Goal: Task Accomplishment & Management: Complete application form

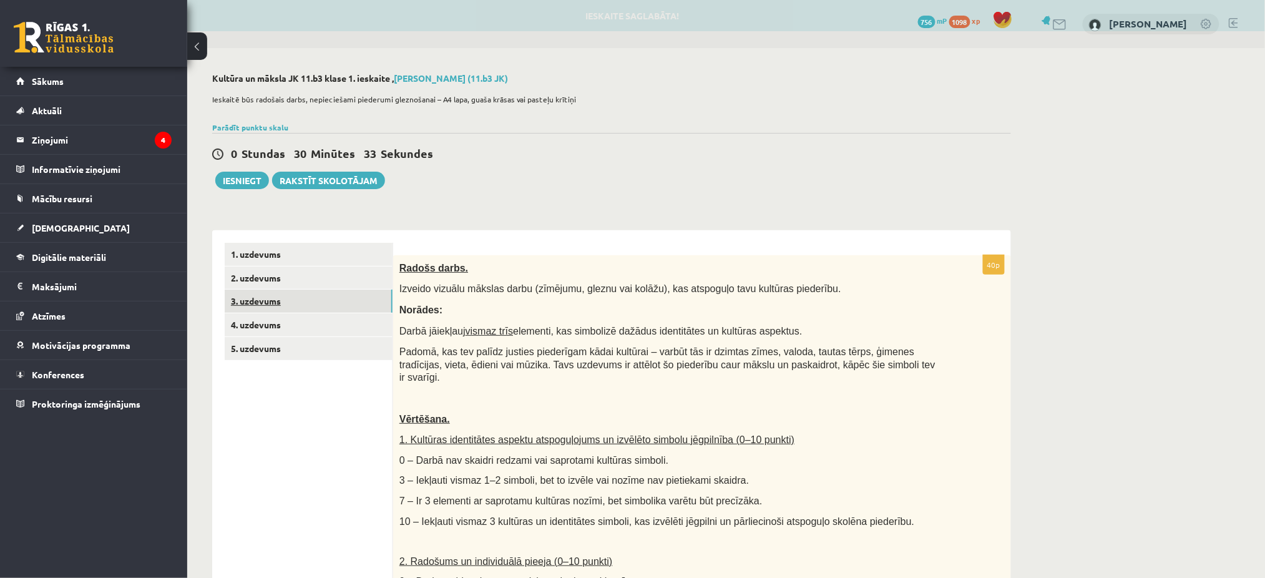
click at [317, 304] on link "3. uzdevums" at bounding box center [309, 300] width 168 height 23
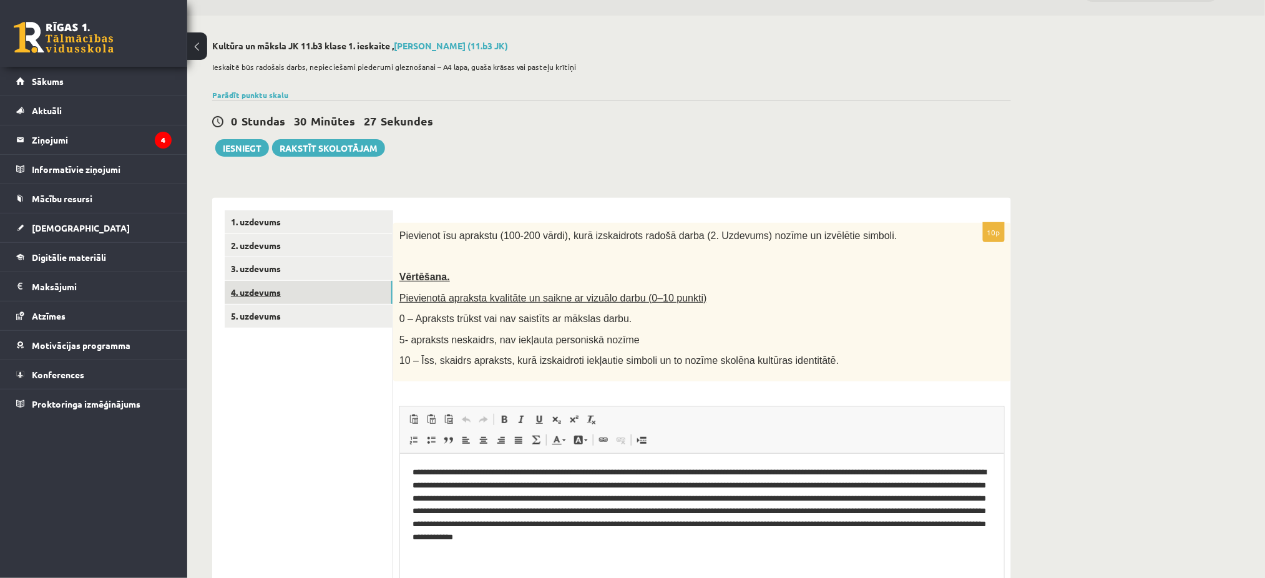
click at [273, 291] on link "4. uzdevums" at bounding box center [309, 292] width 168 height 23
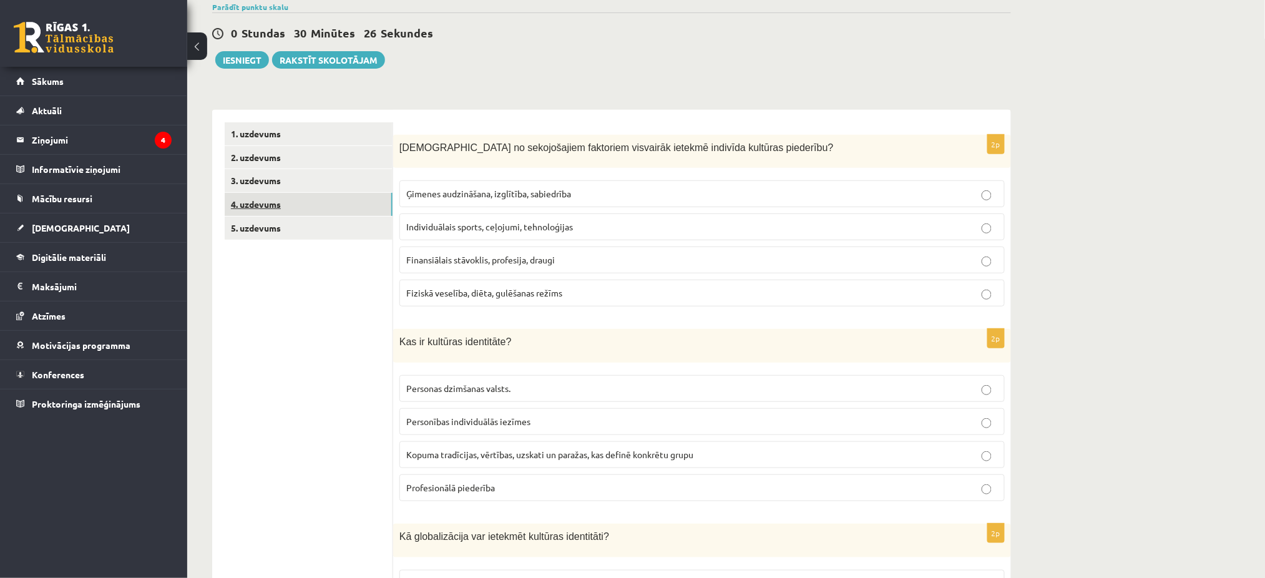
scroll to position [121, 0]
click at [289, 222] on link "5. uzdevums" at bounding box center [309, 227] width 168 height 23
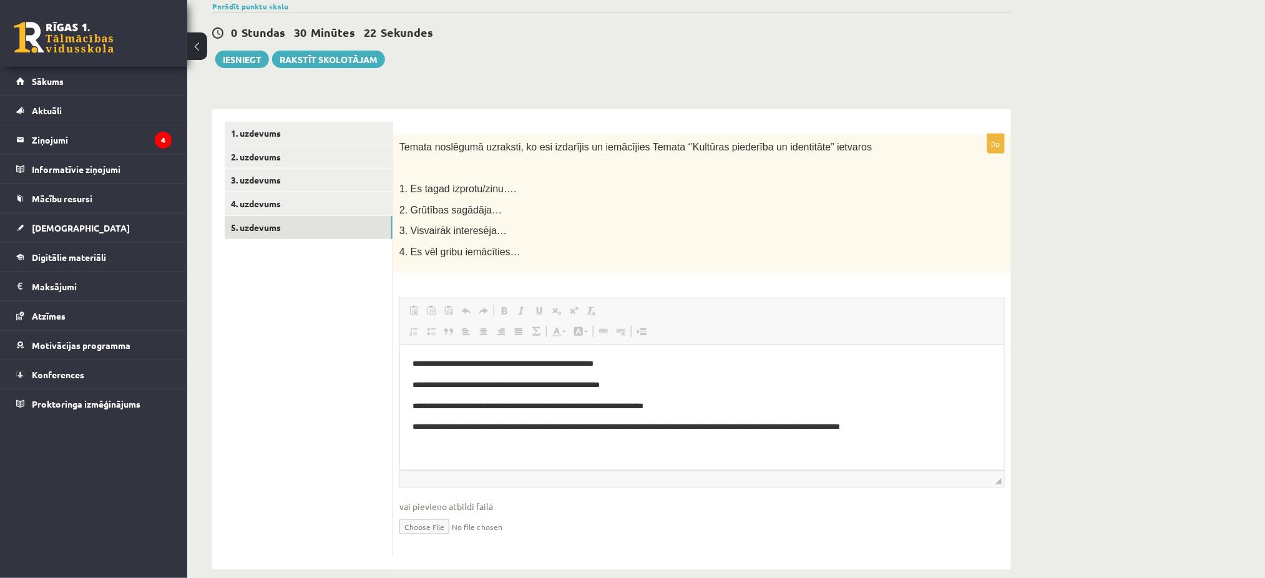
scroll to position [0, 0]
click at [260, 66] on button "Iesniegt" at bounding box center [242, 59] width 54 height 17
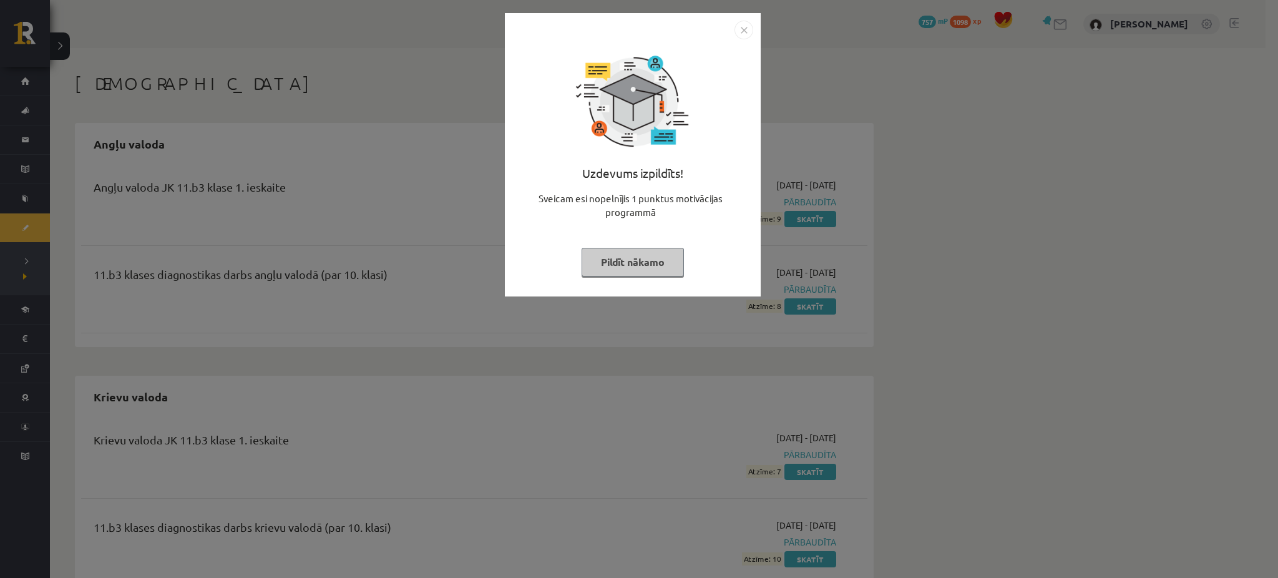
click at [669, 253] on button "Pildīt nākamo" at bounding box center [632, 262] width 102 height 29
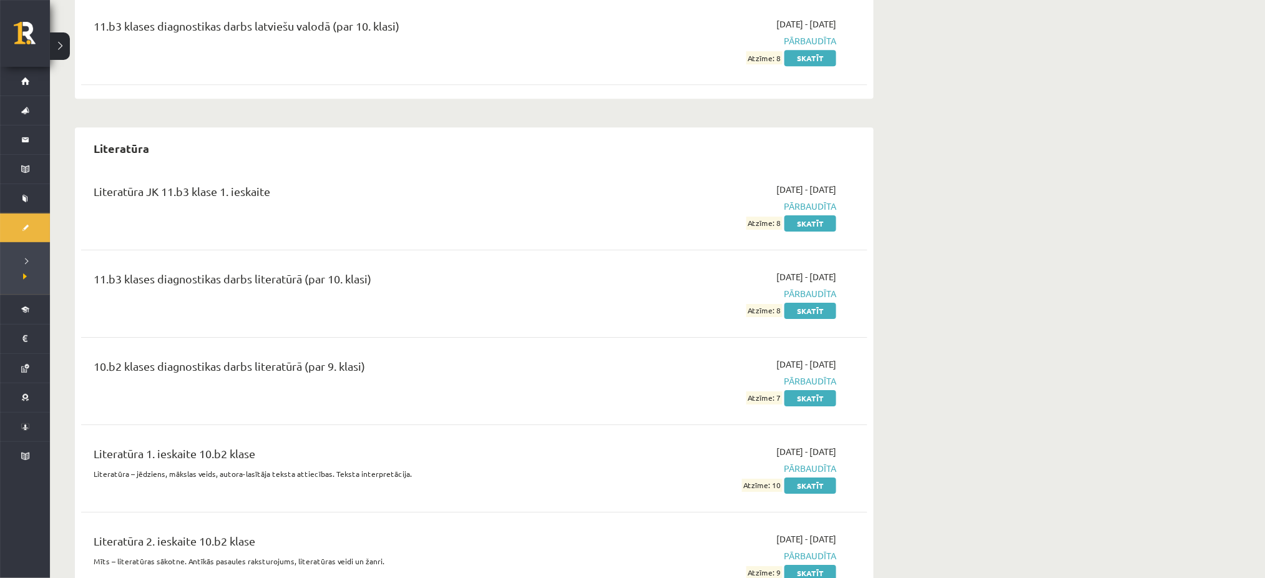
scroll to position [1365, 0]
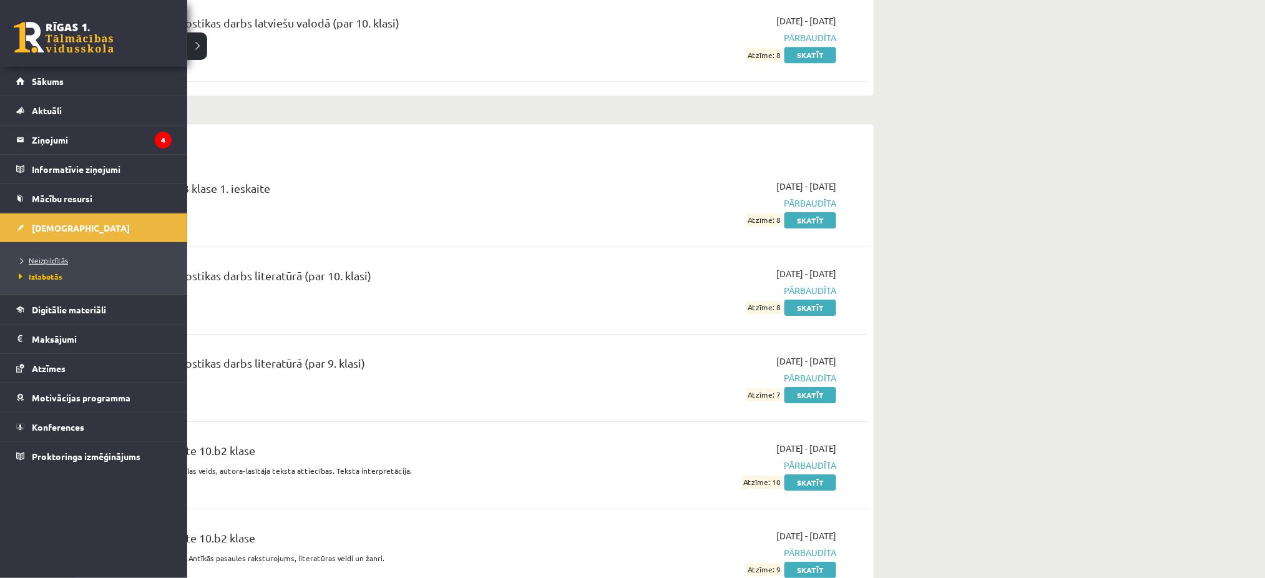
click at [44, 259] on span "Neizpildītās" at bounding box center [42, 260] width 52 height 10
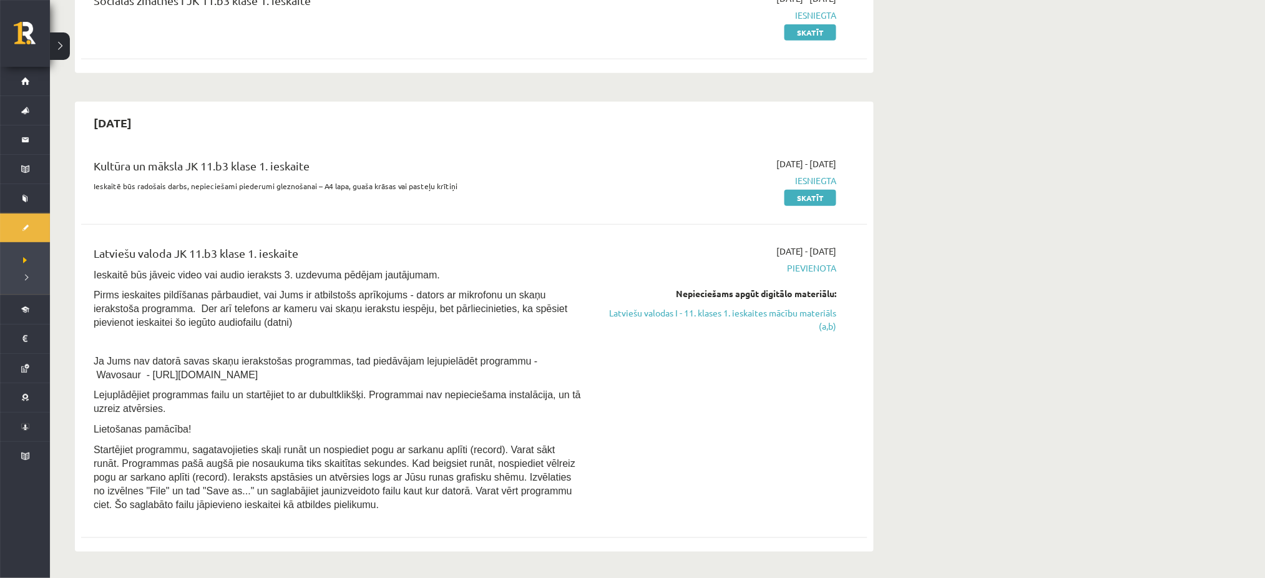
scroll to position [185, 0]
